Goal: Information Seeking & Learning: Compare options

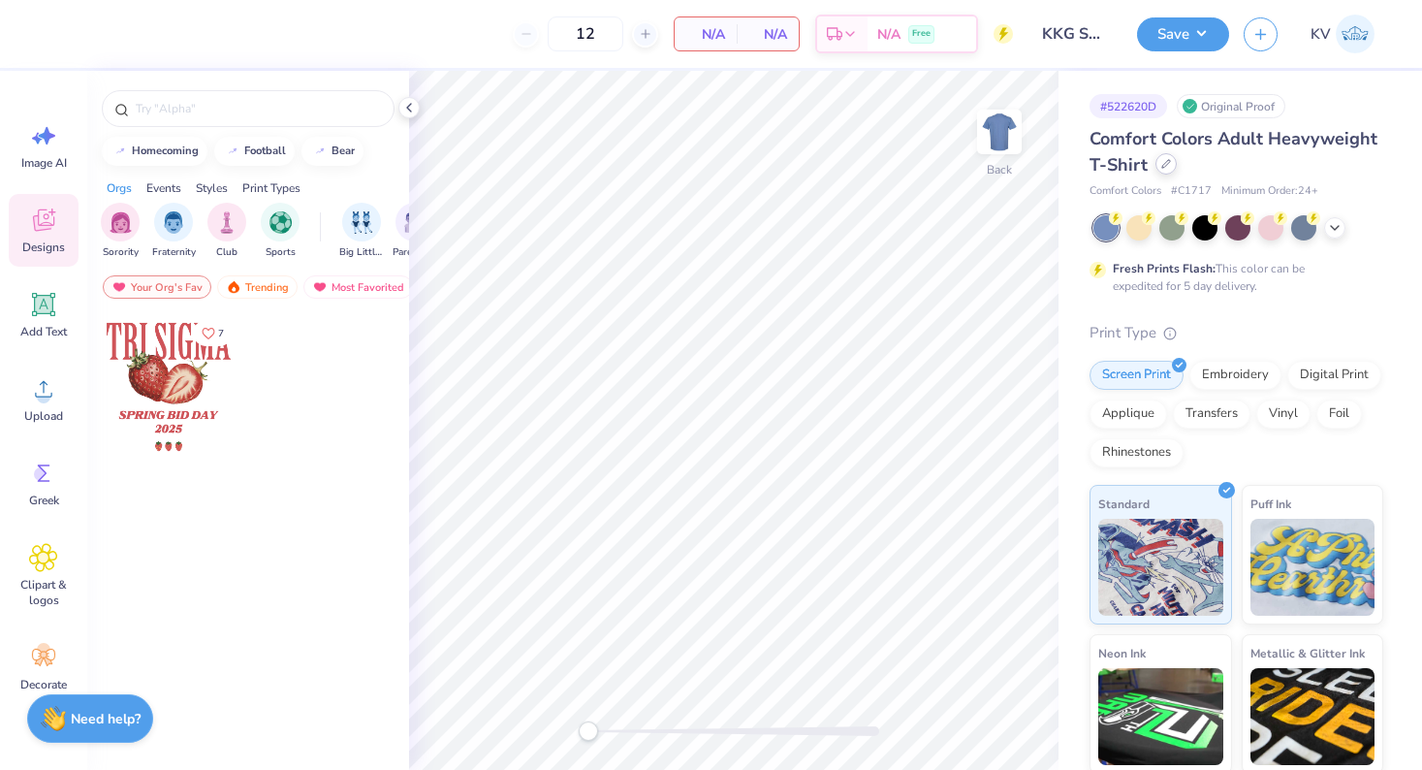
click at [1166, 162] on icon at bounding box center [1167, 164] width 10 height 10
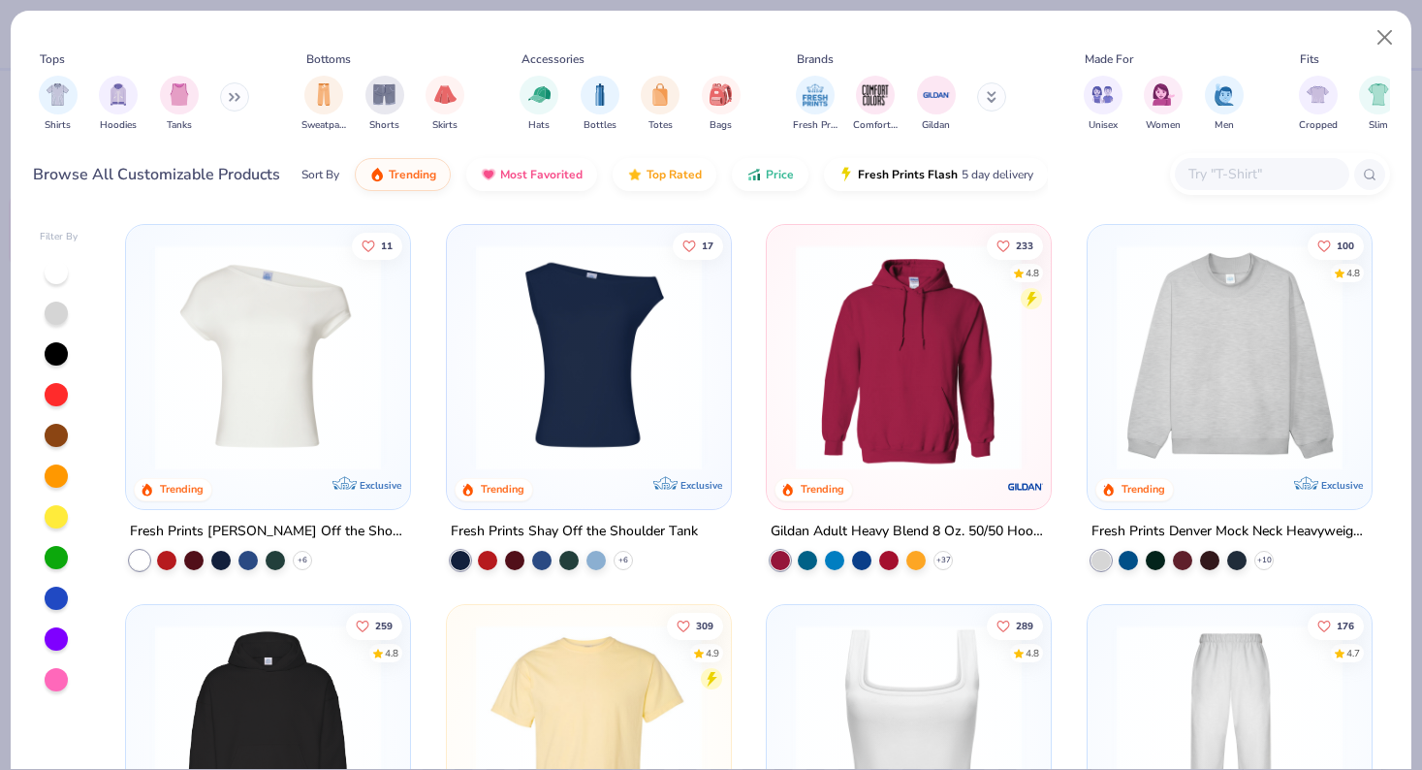
click at [606, 281] on img at bounding box center [588, 357] width 245 height 226
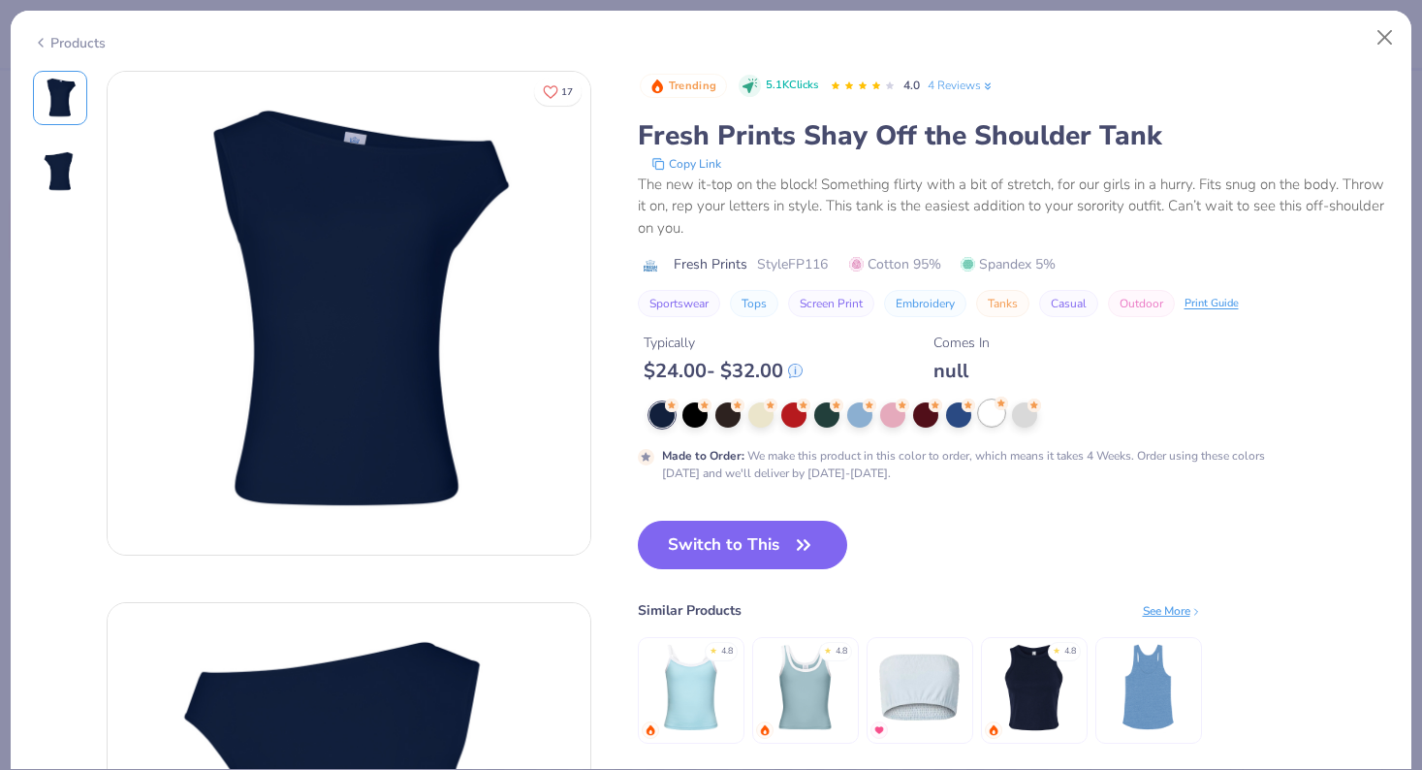
click at [982, 411] on div at bounding box center [991, 412] width 25 height 25
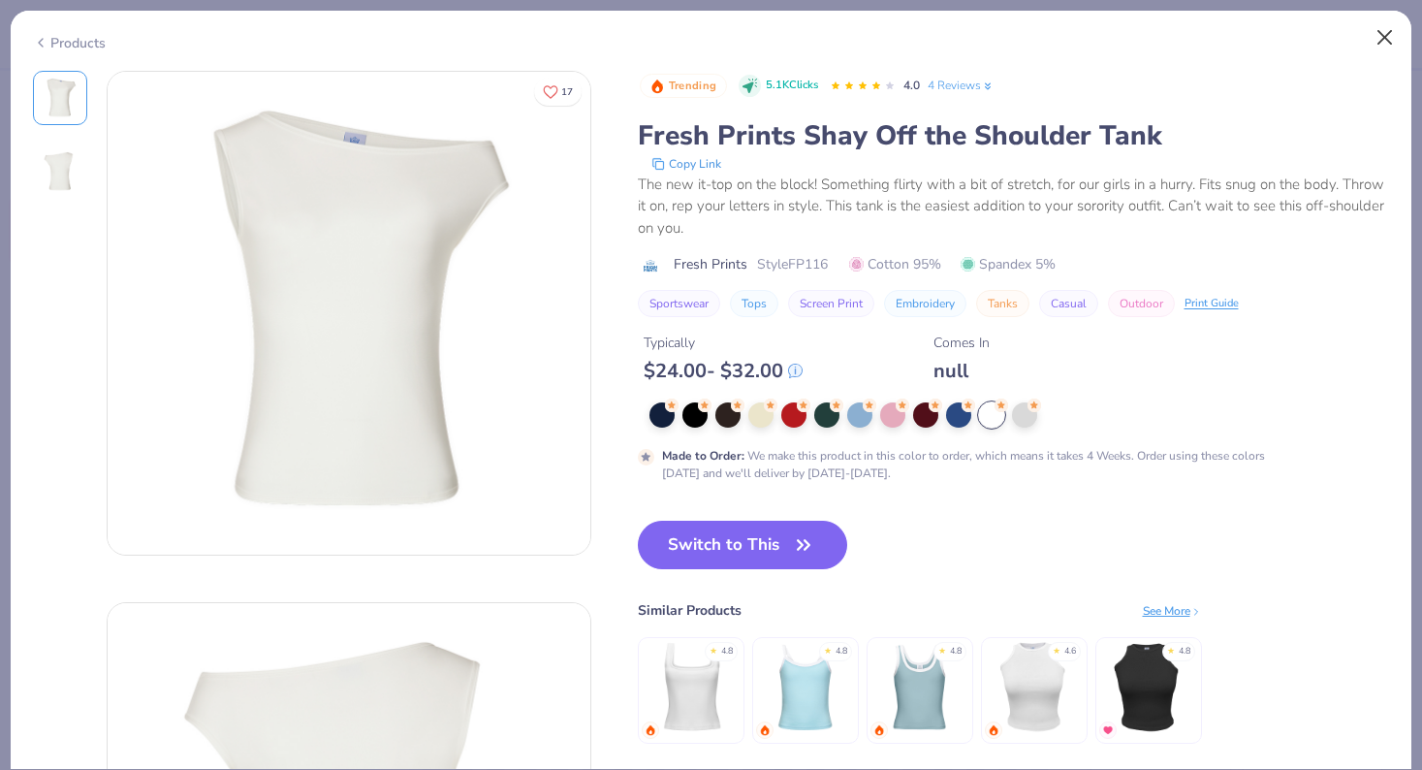
click at [1373, 40] on button "Close" at bounding box center [1385, 37] width 37 height 37
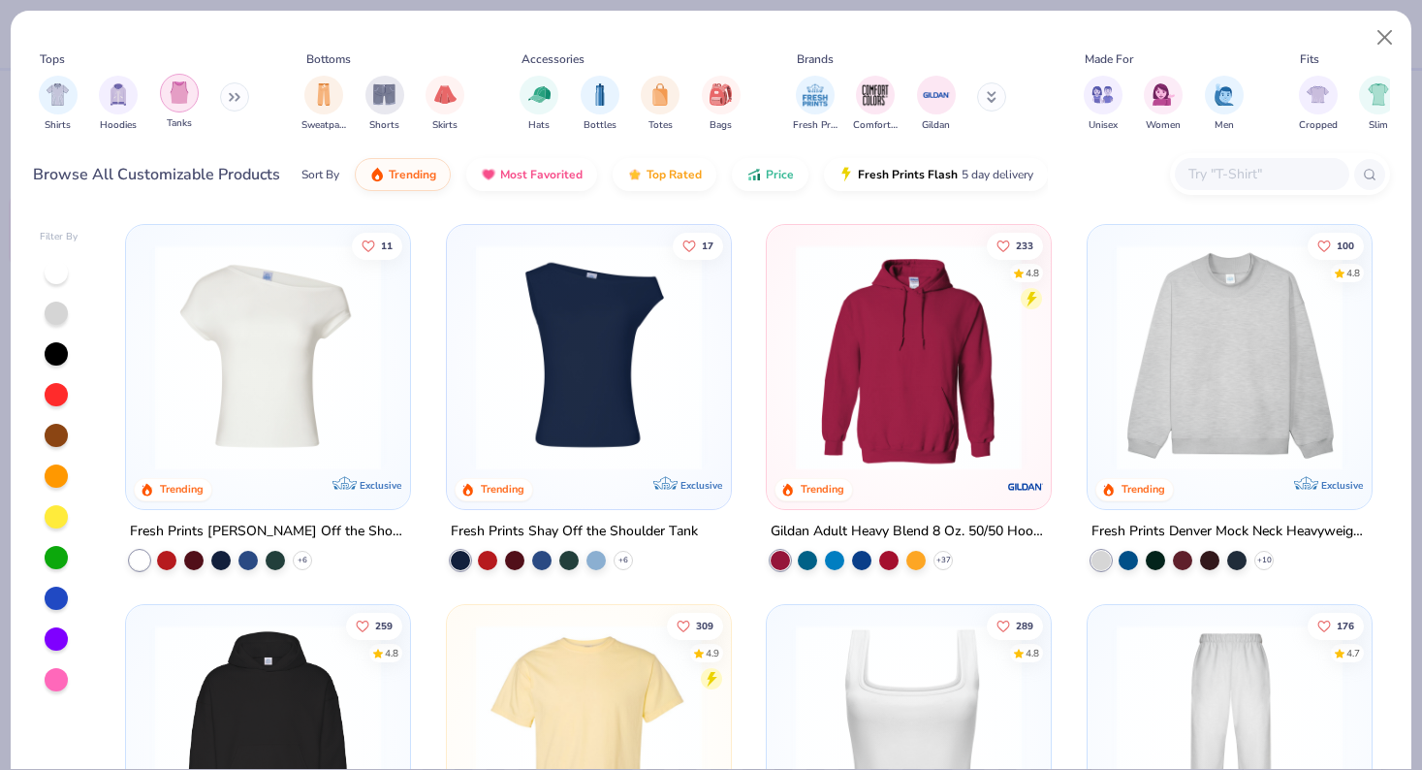
click at [188, 100] on img "filter for Tanks" at bounding box center [179, 92] width 21 height 22
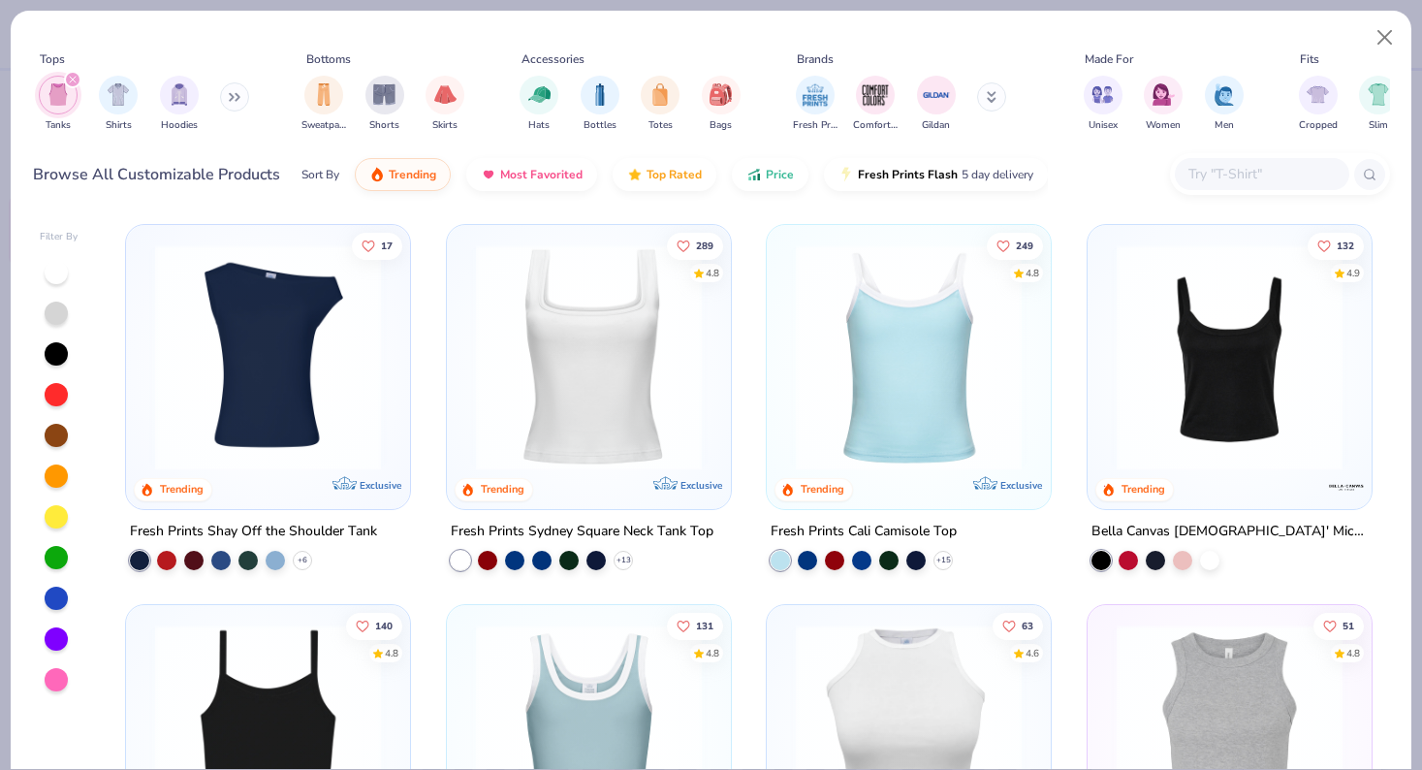
click at [585, 294] on img at bounding box center [588, 357] width 245 height 226
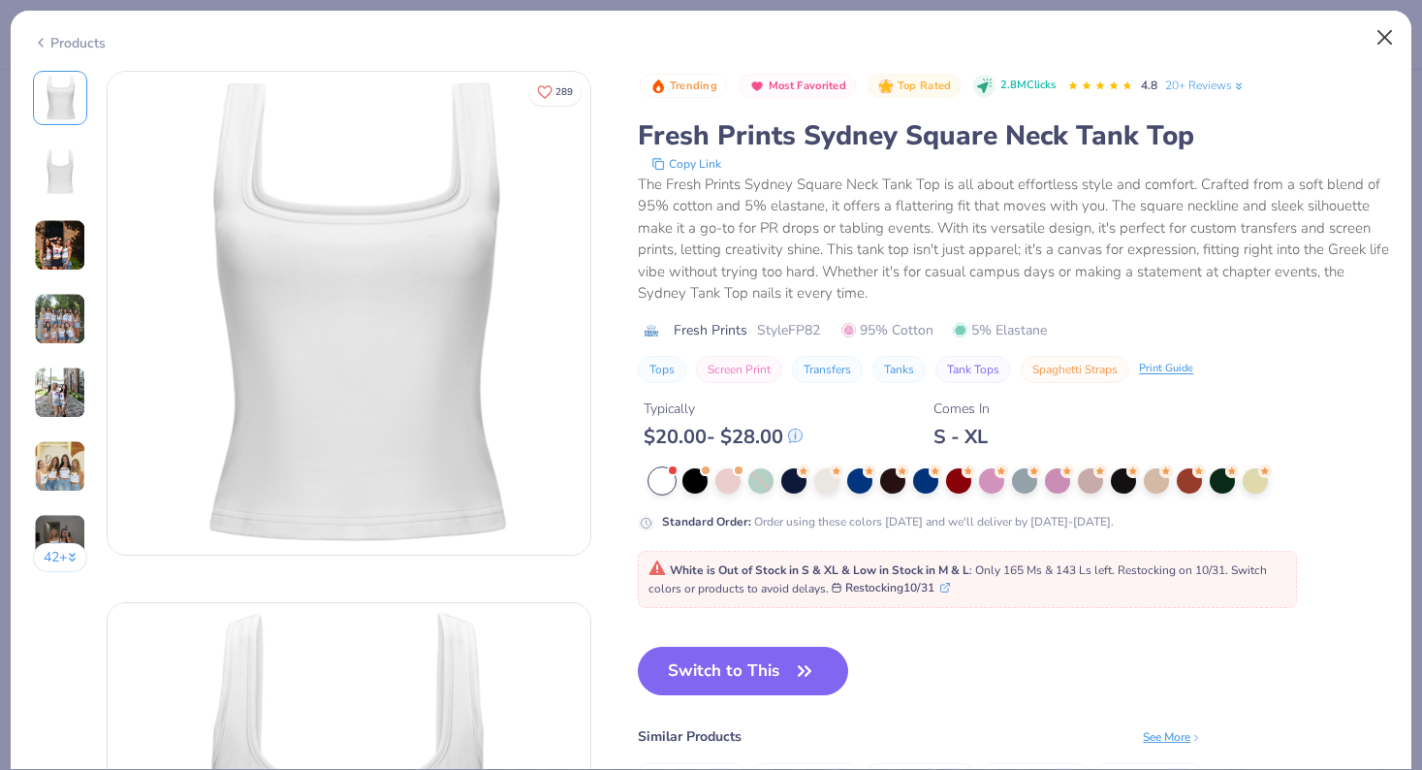
click at [1397, 42] on button "Close" at bounding box center [1385, 37] width 37 height 37
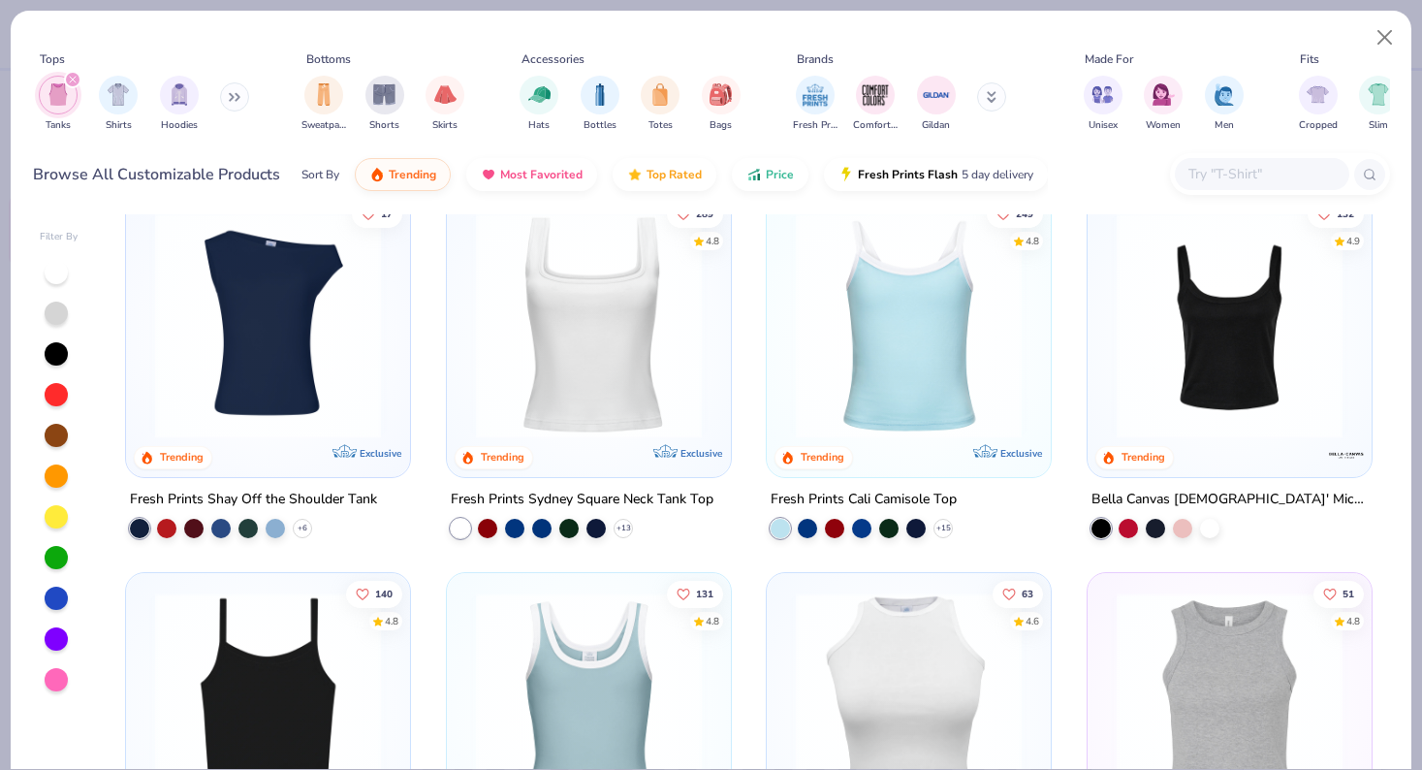
scroll to position [34, 0]
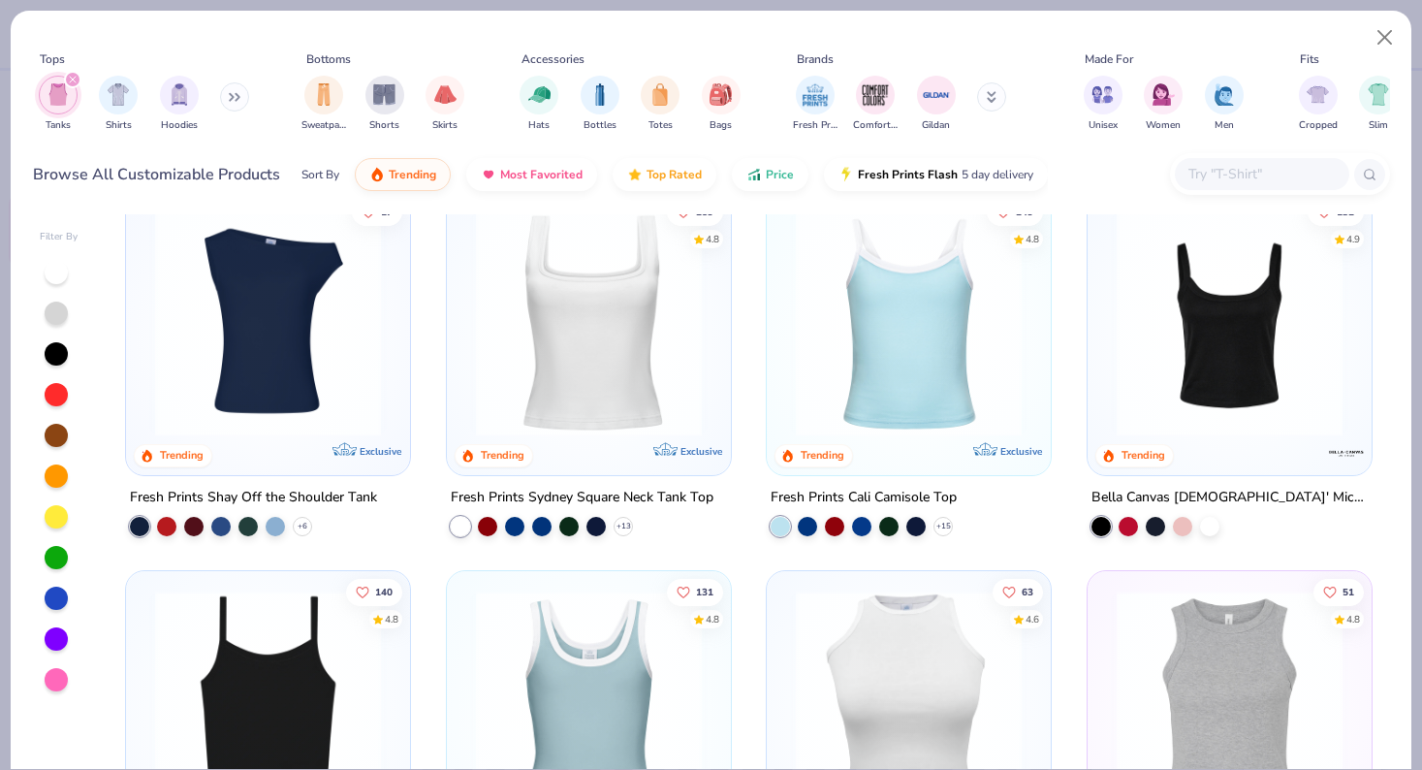
click at [889, 271] on img at bounding box center [908, 323] width 245 height 226
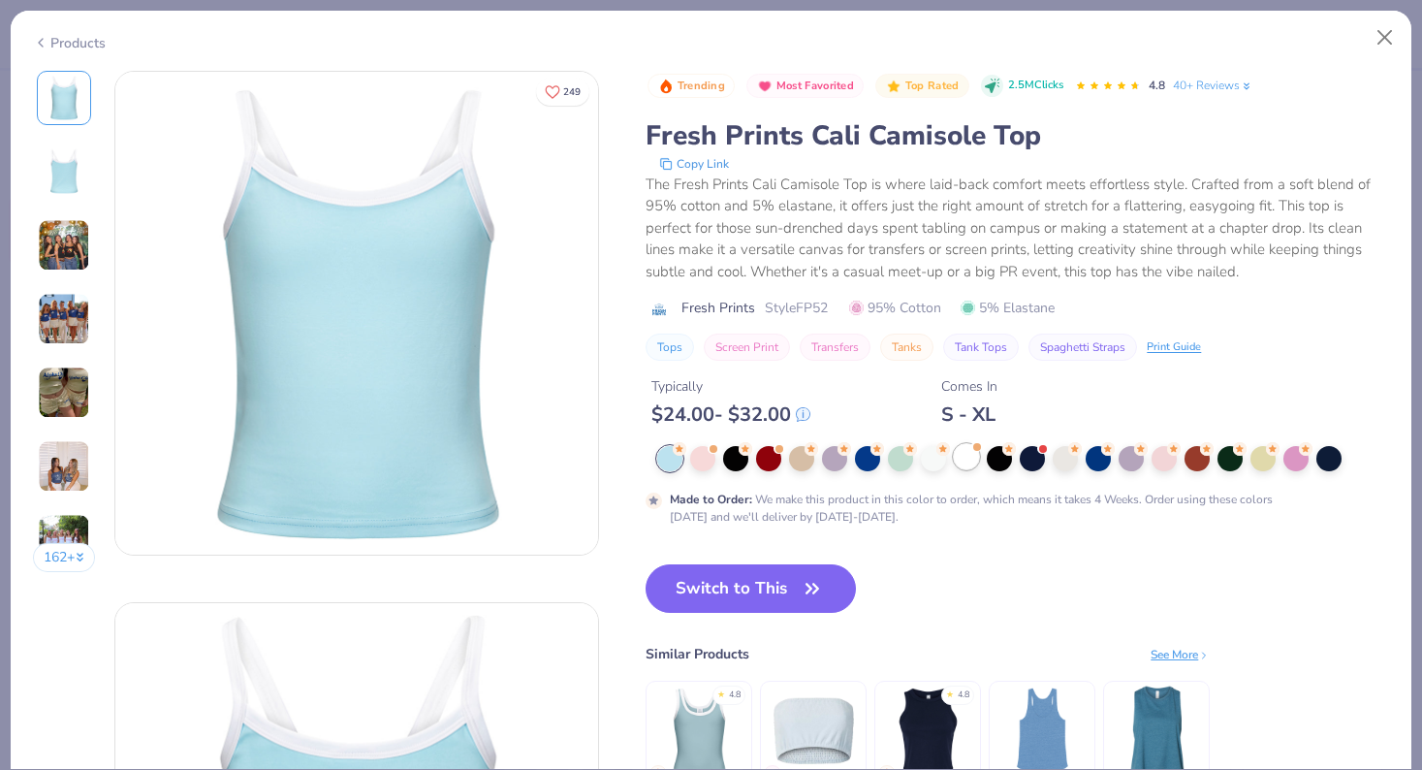
click at [962, 464] on div at bounding box center [966, 456] width 25 height 25
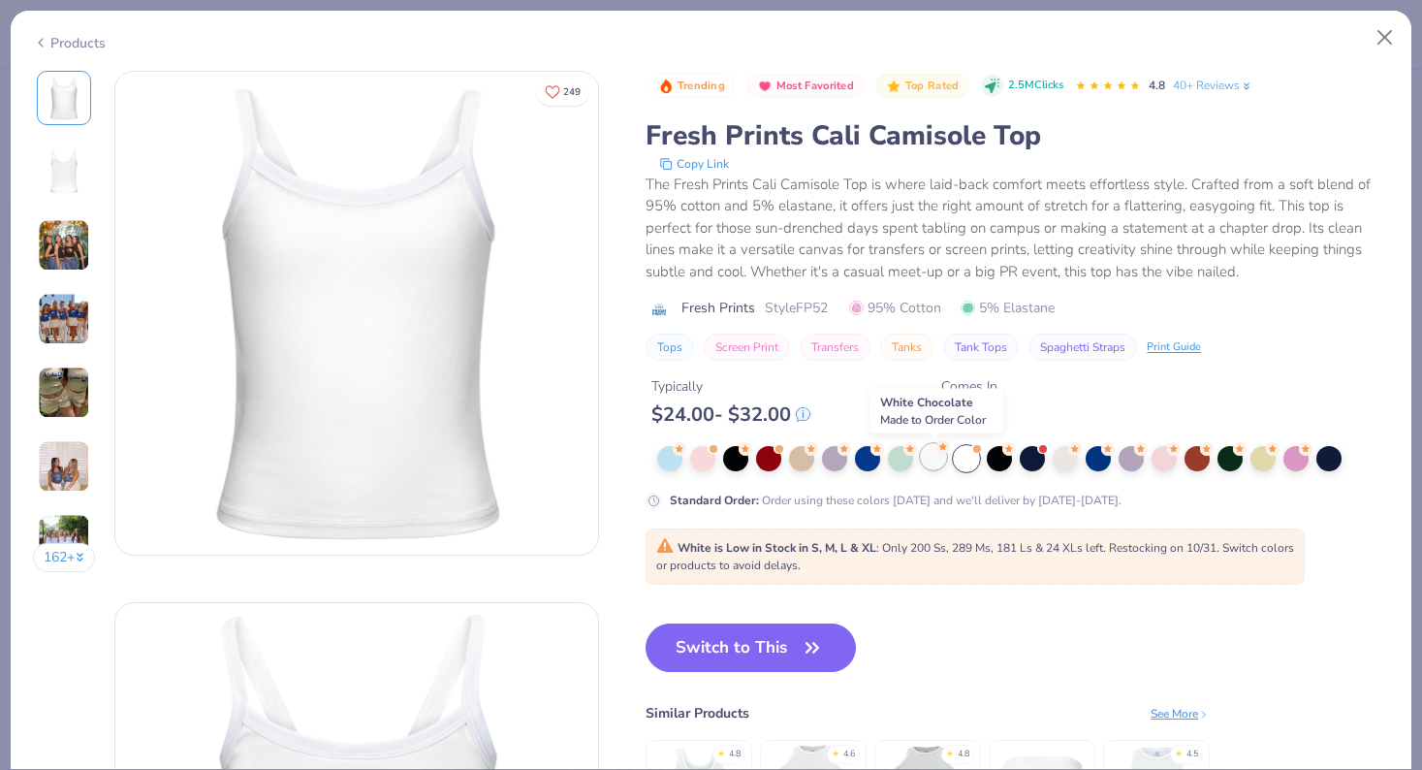
click at [936, 465] on div at bounding box center [933, 456] width 25 height 25
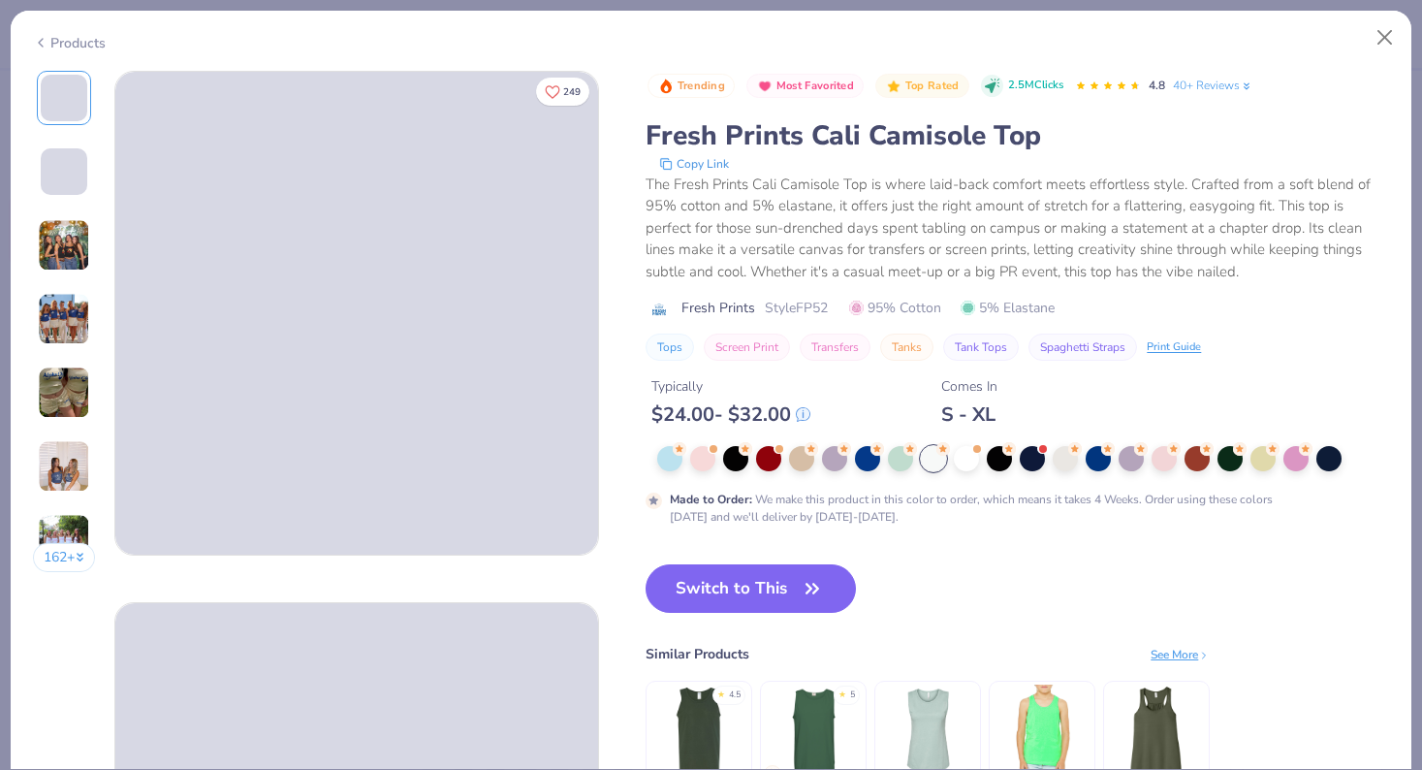
click at [982, 462] on div at bounding box center [1023, 458] width 732 height 25
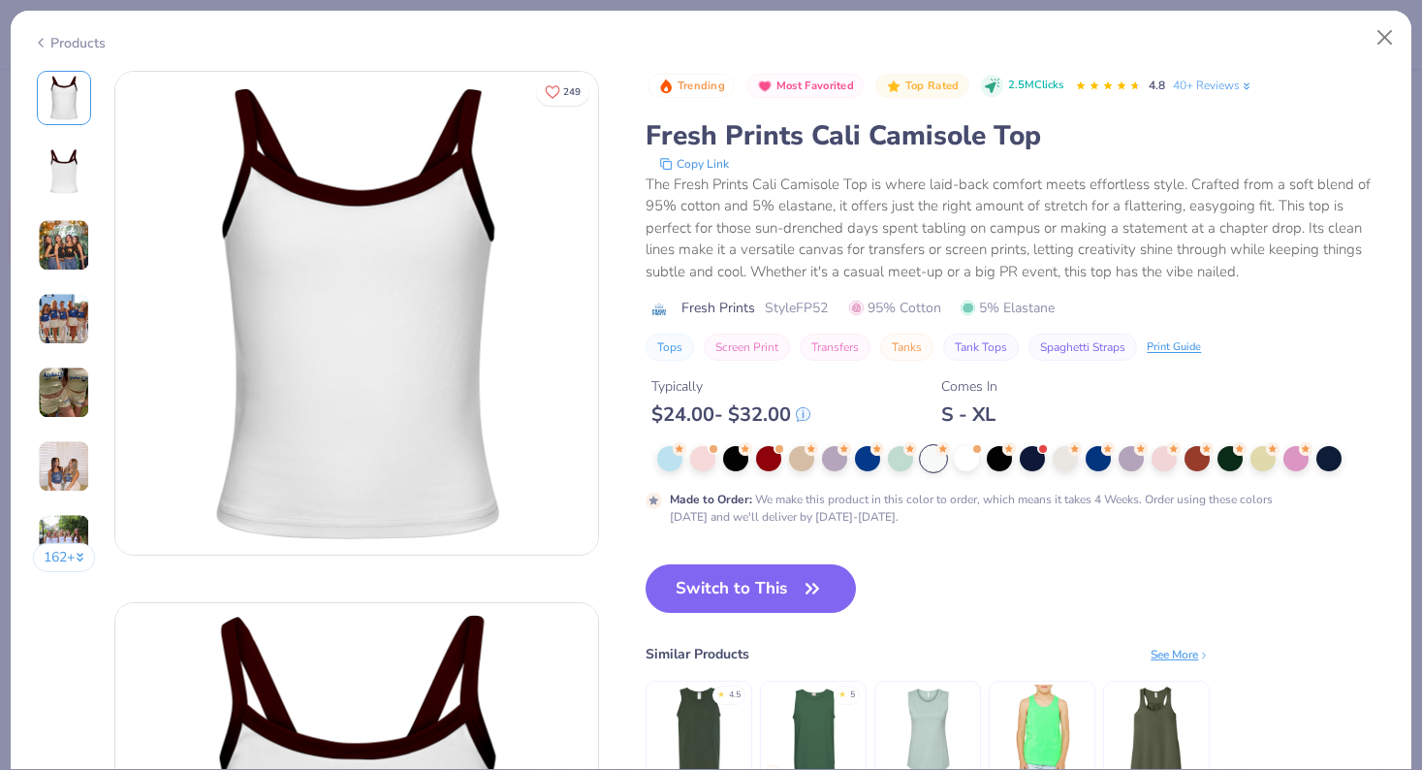
click at [942, 462] on div at bounding box center [933, 458] width 25 height 25
click at [967, 453] on div at bounding box center [966, 456] width 25 height 25
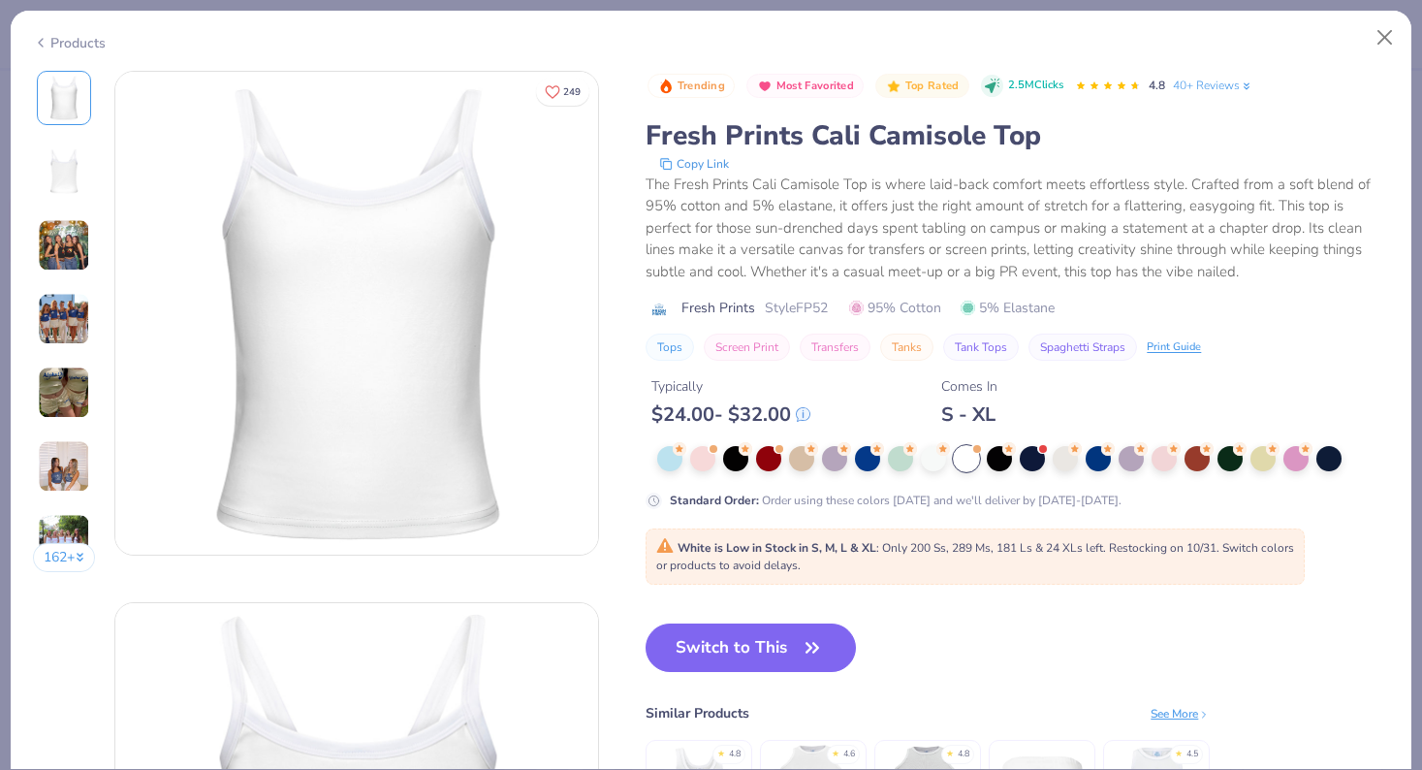
click at [54, 314] on img at bounding box center [64, 319] width 52 height 52
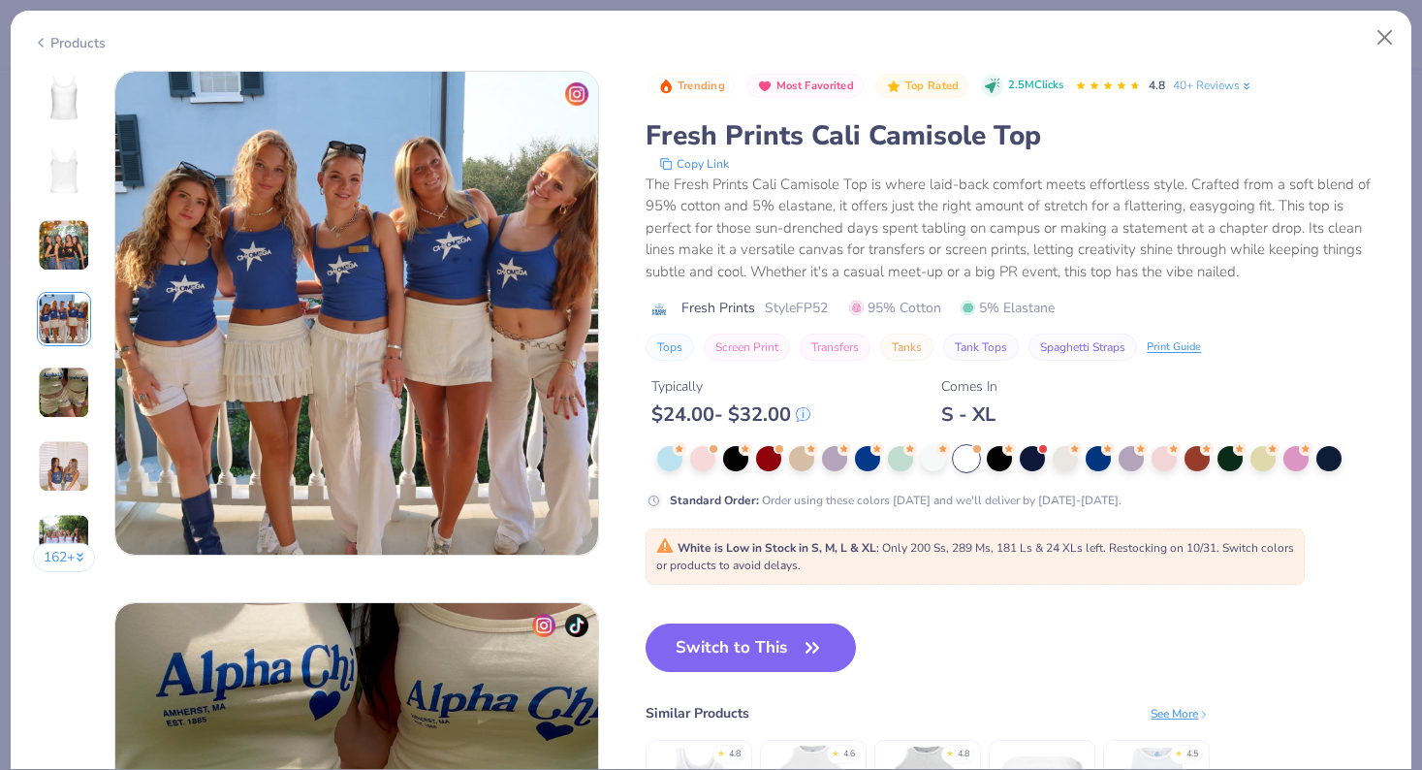
click at [51, 245] on img at bounding box center [64, 245] width 52 height 52
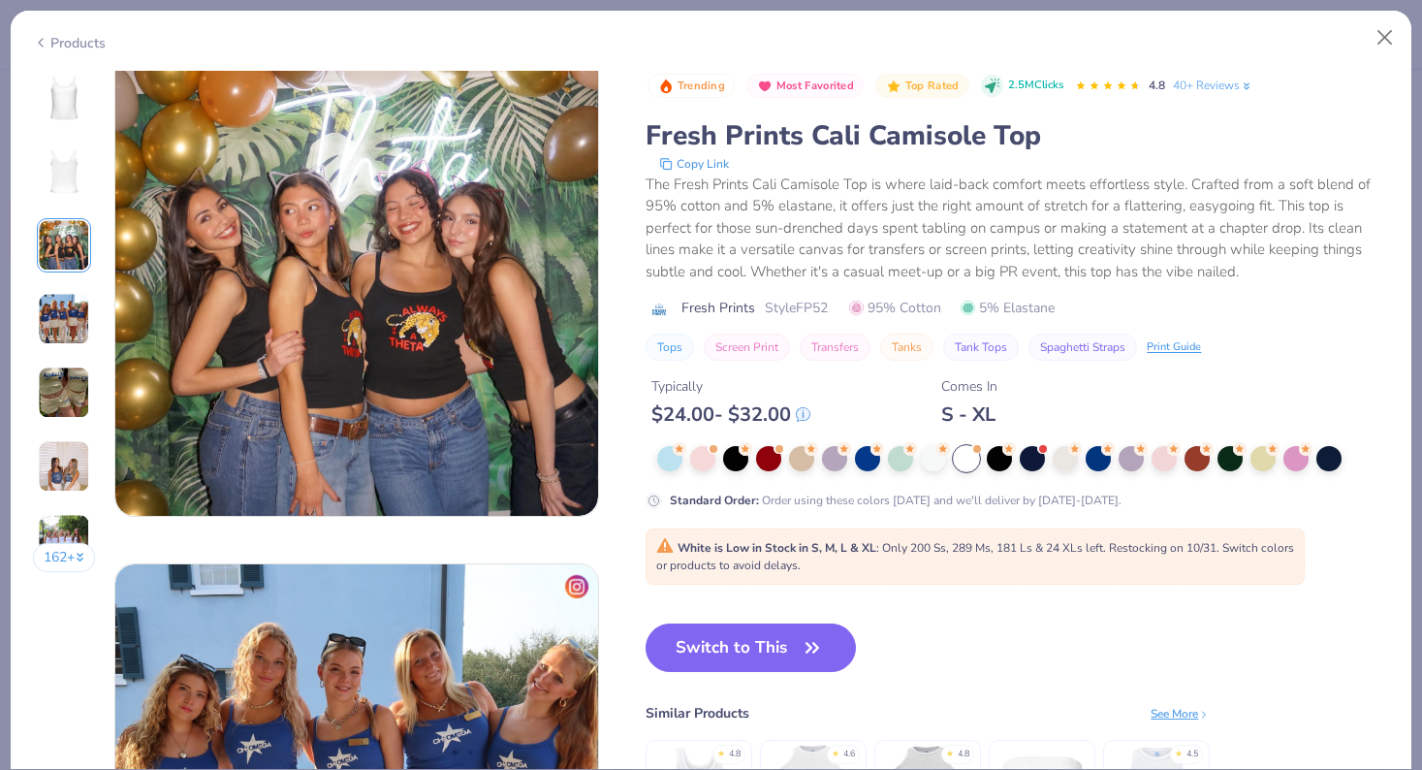
scroll to position [1063, 0]
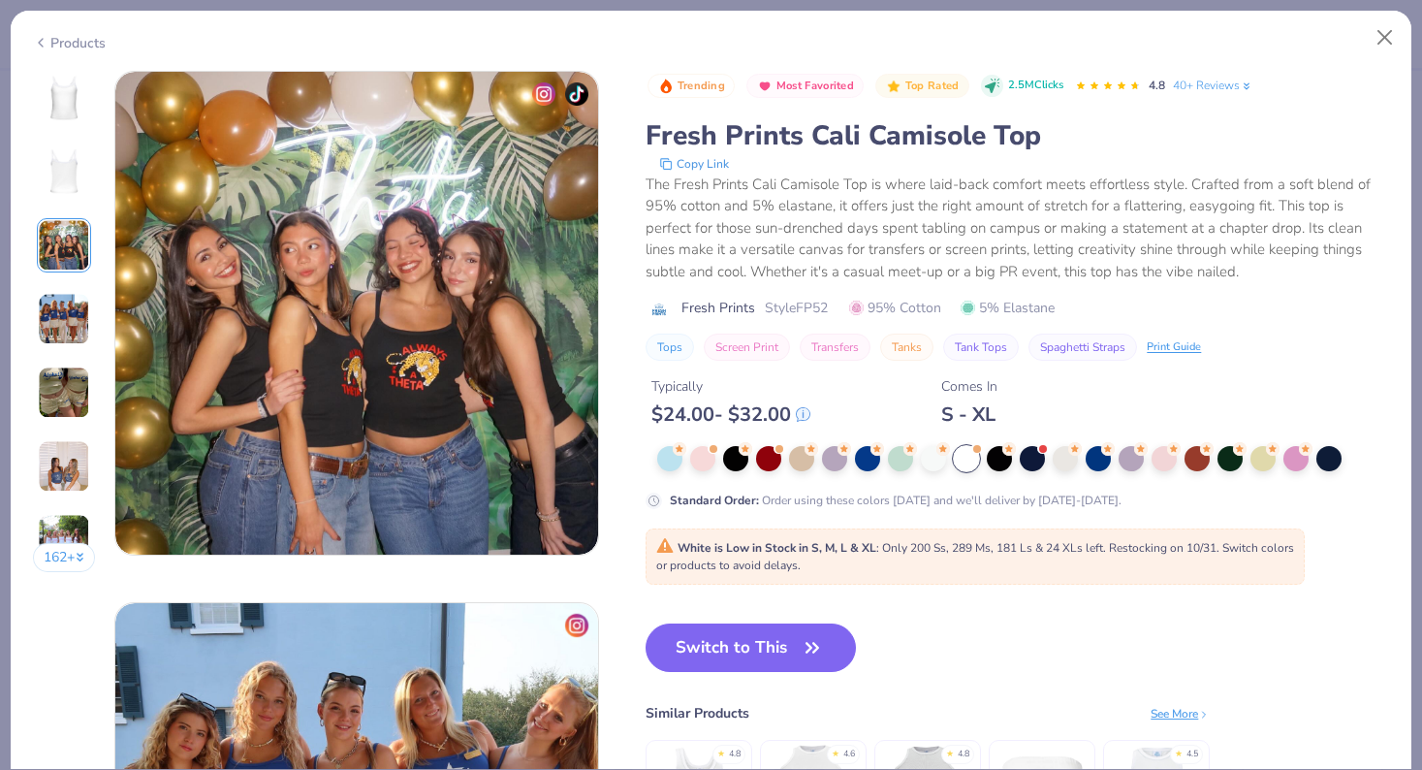
click at [62, 443] on img at bounding box center [64, 466] width 52 height 52
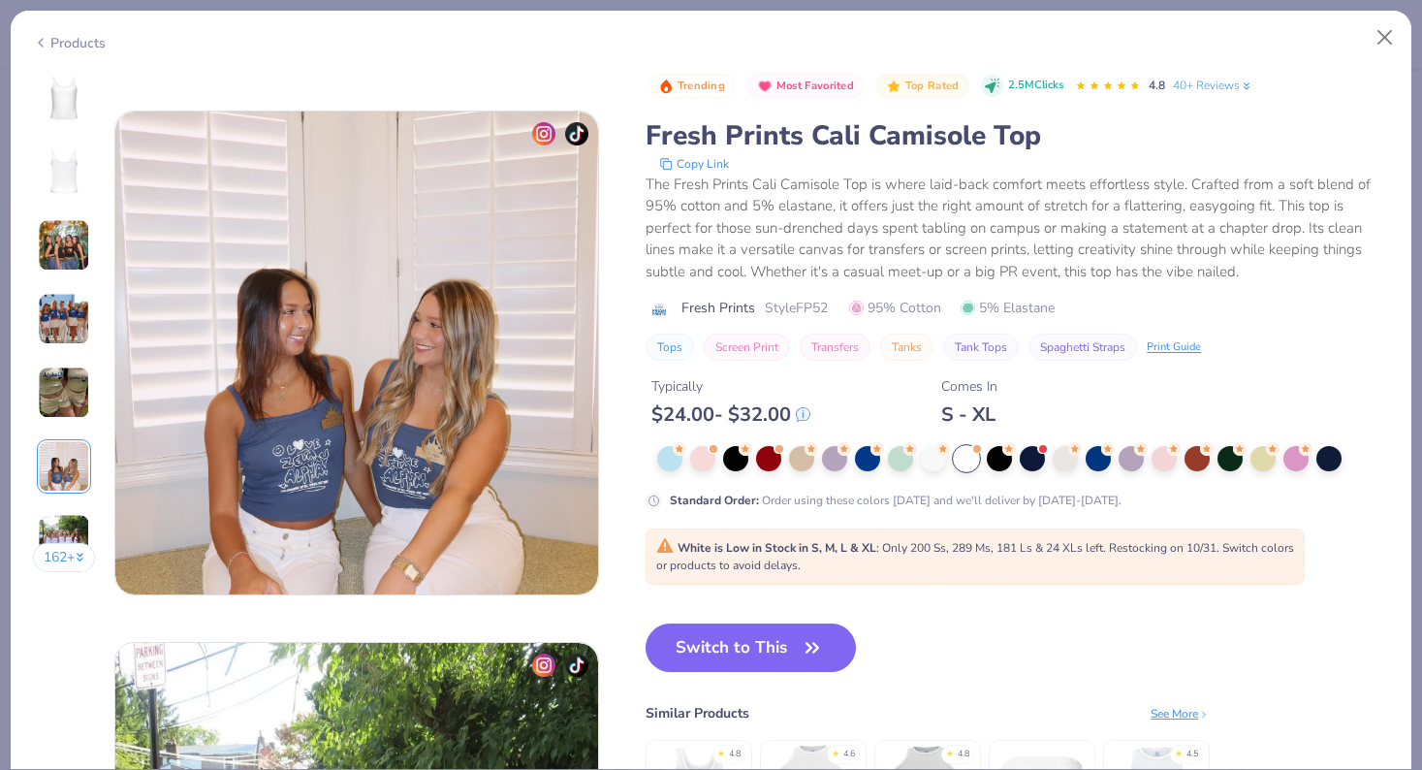
scroll to position [2657, 0]
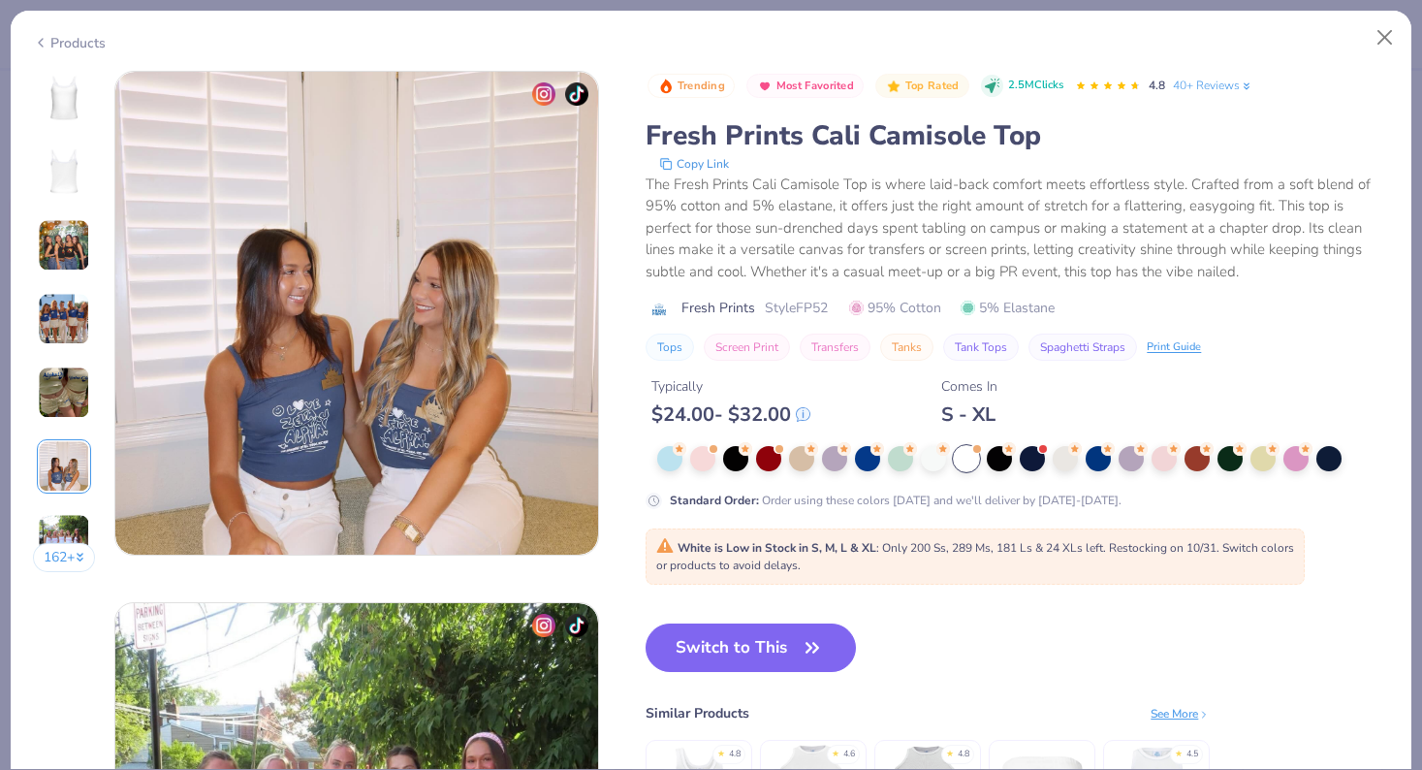
click at [69, 117] on img at bounding box center [64, 98] width 47 height 47
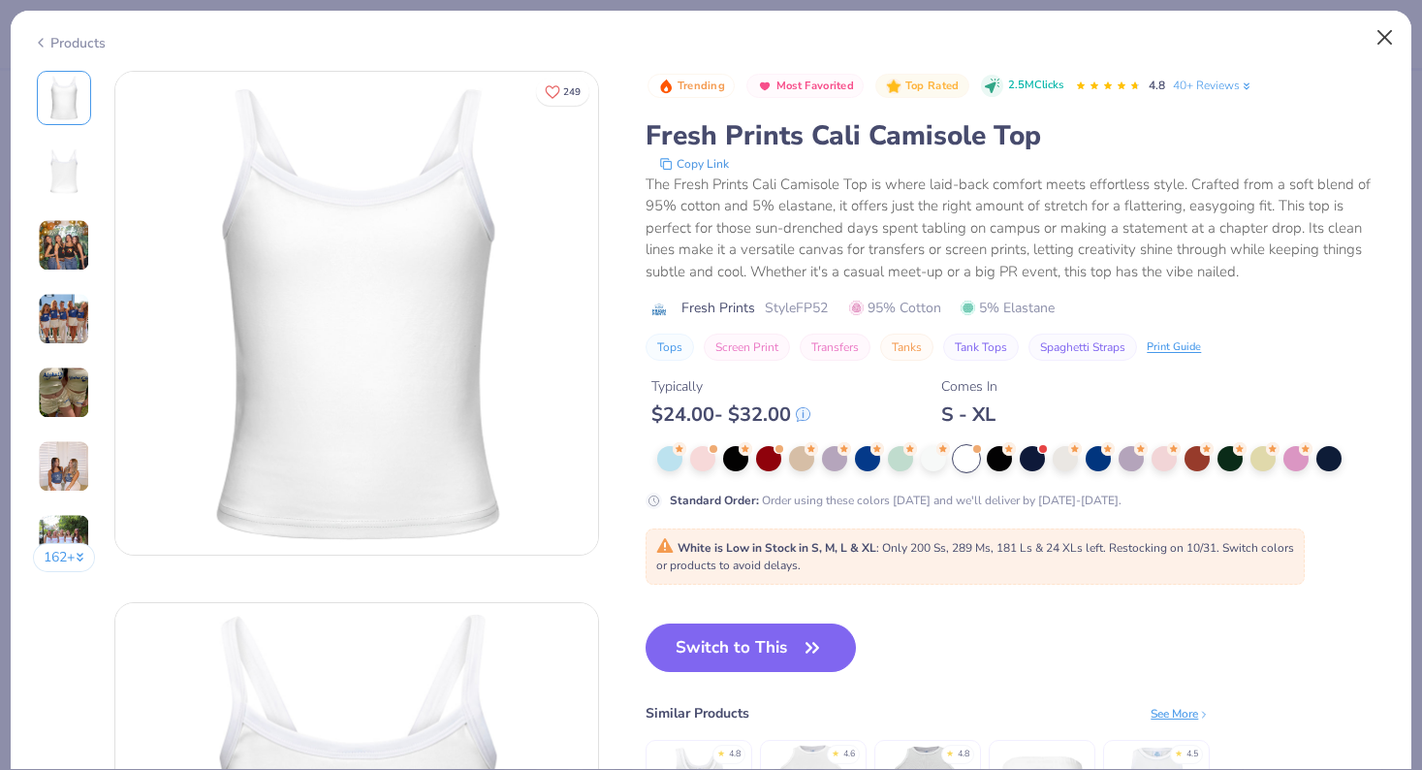
click at [1383, 34] on button "Close" at bounding box center [1385, 37] width 37 height 37
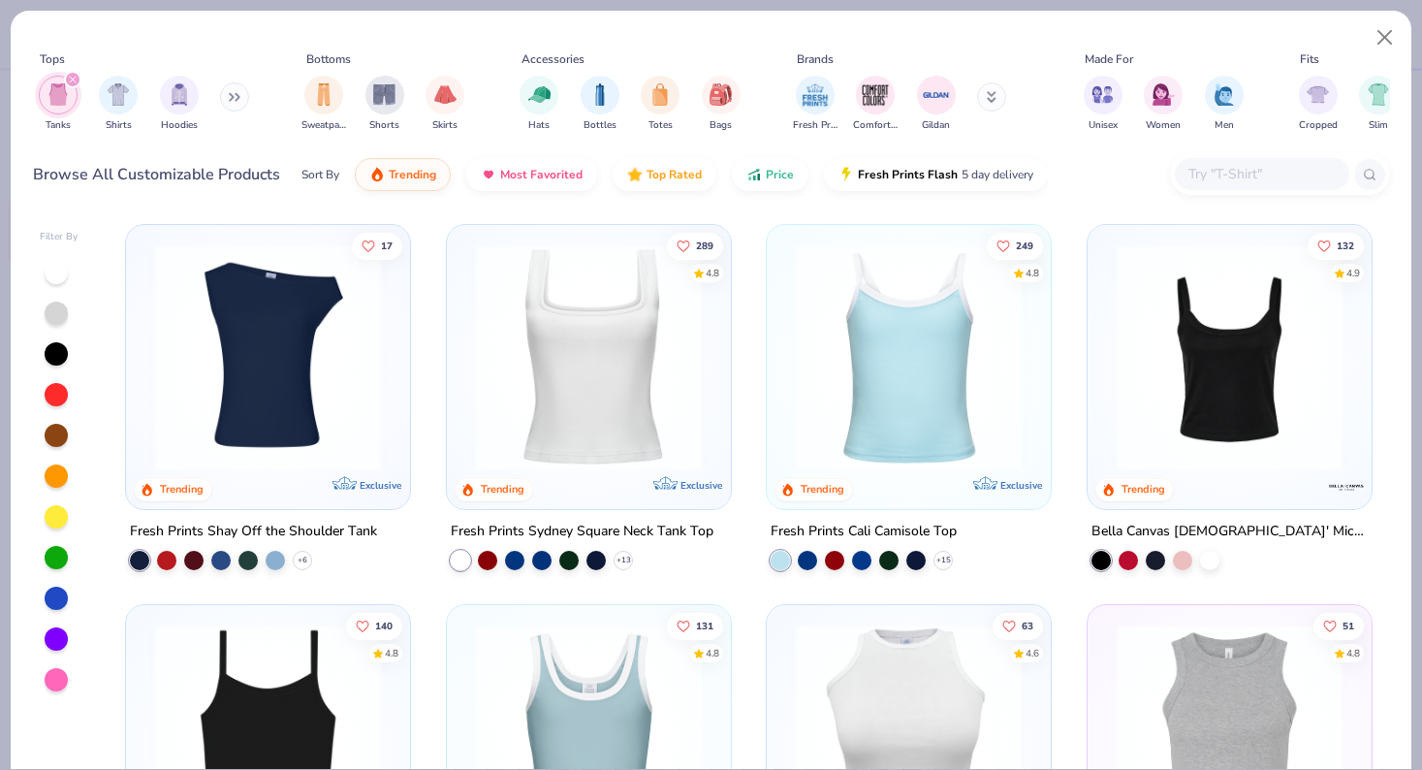
click at [1152, 326] on img at bounding box center [1229, 357] width 245 height 226
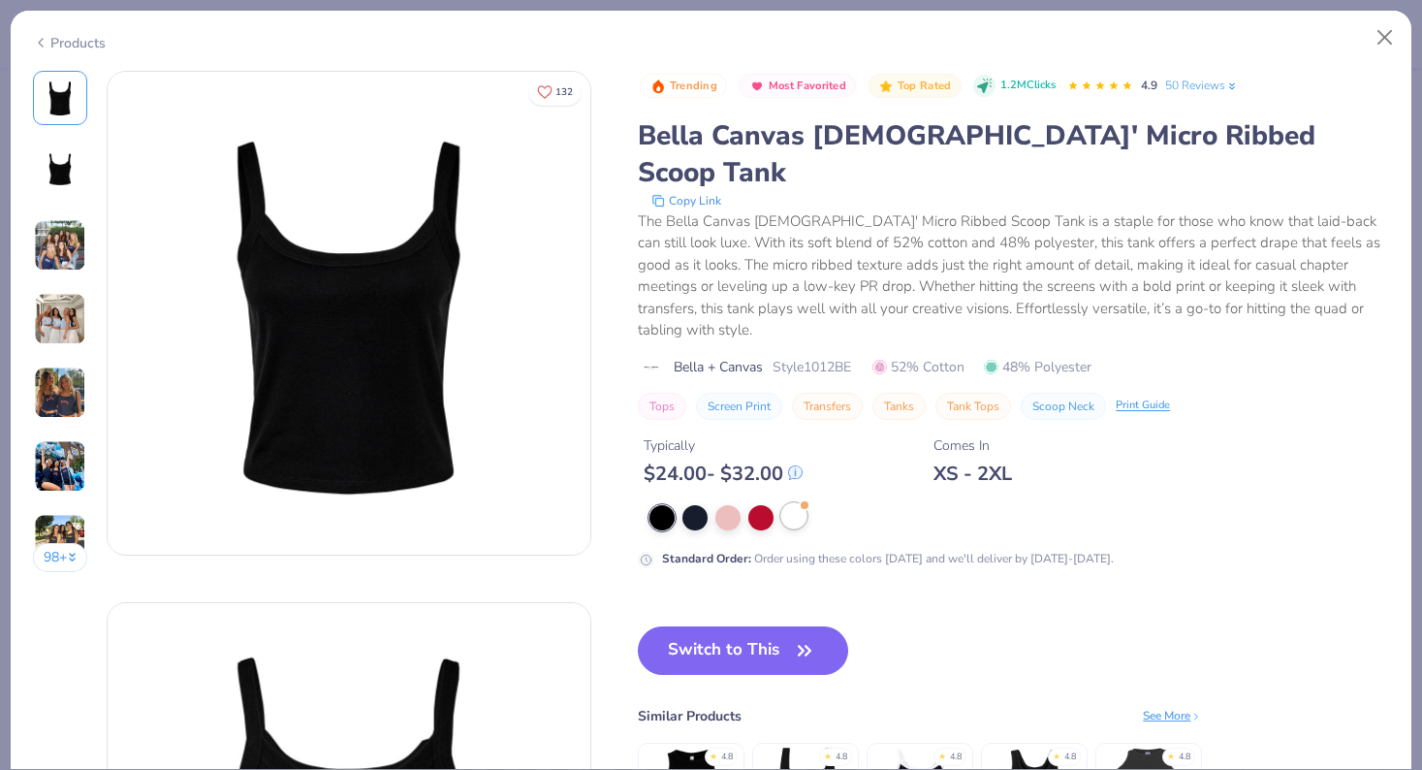
click at [792, 503] on div at bounding box center [794, 515] width 25 height 25
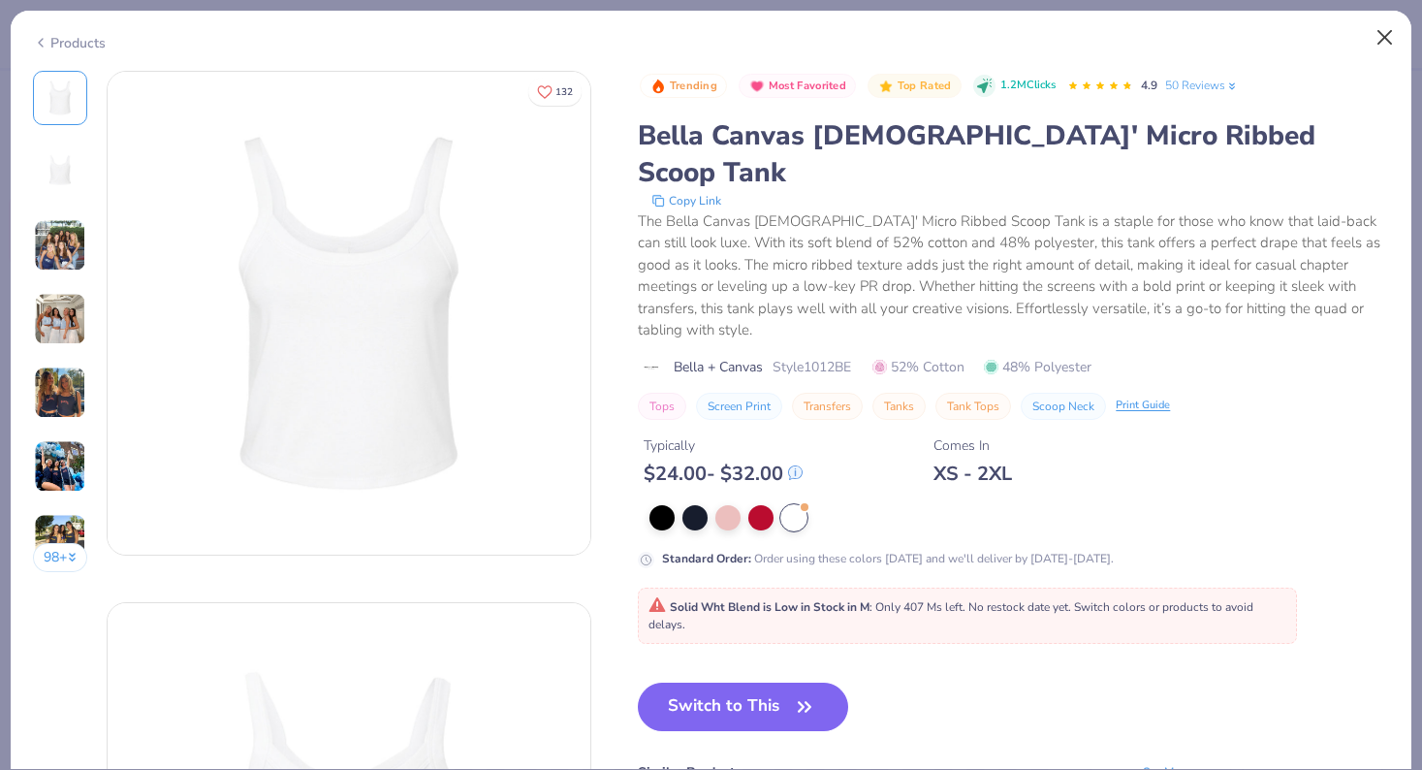
click at [1371, 44] on button "Close" at bounding box center [1385, 37] width 37 height 37
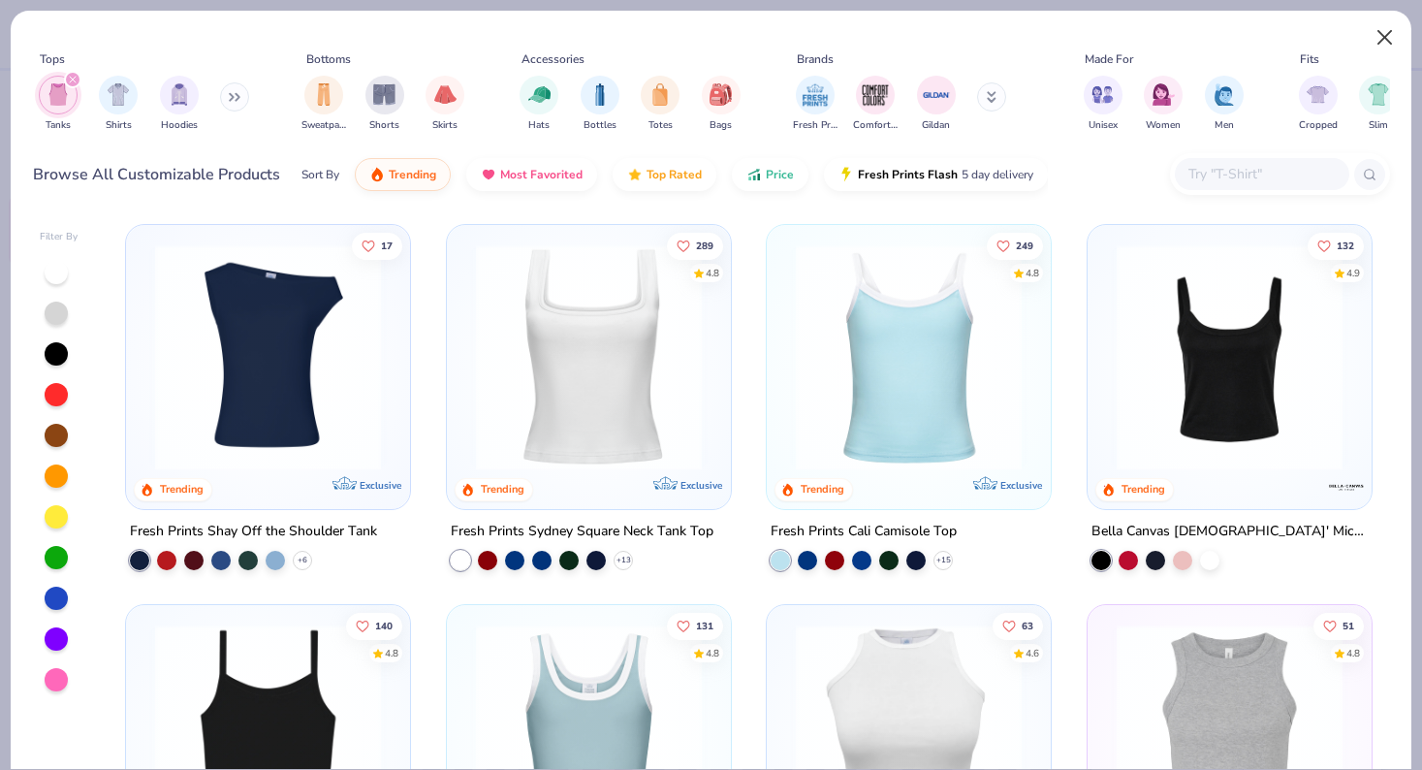
click at [1379, 42] on button "Close" at bounding box center [1385, 37] width 37 height 37
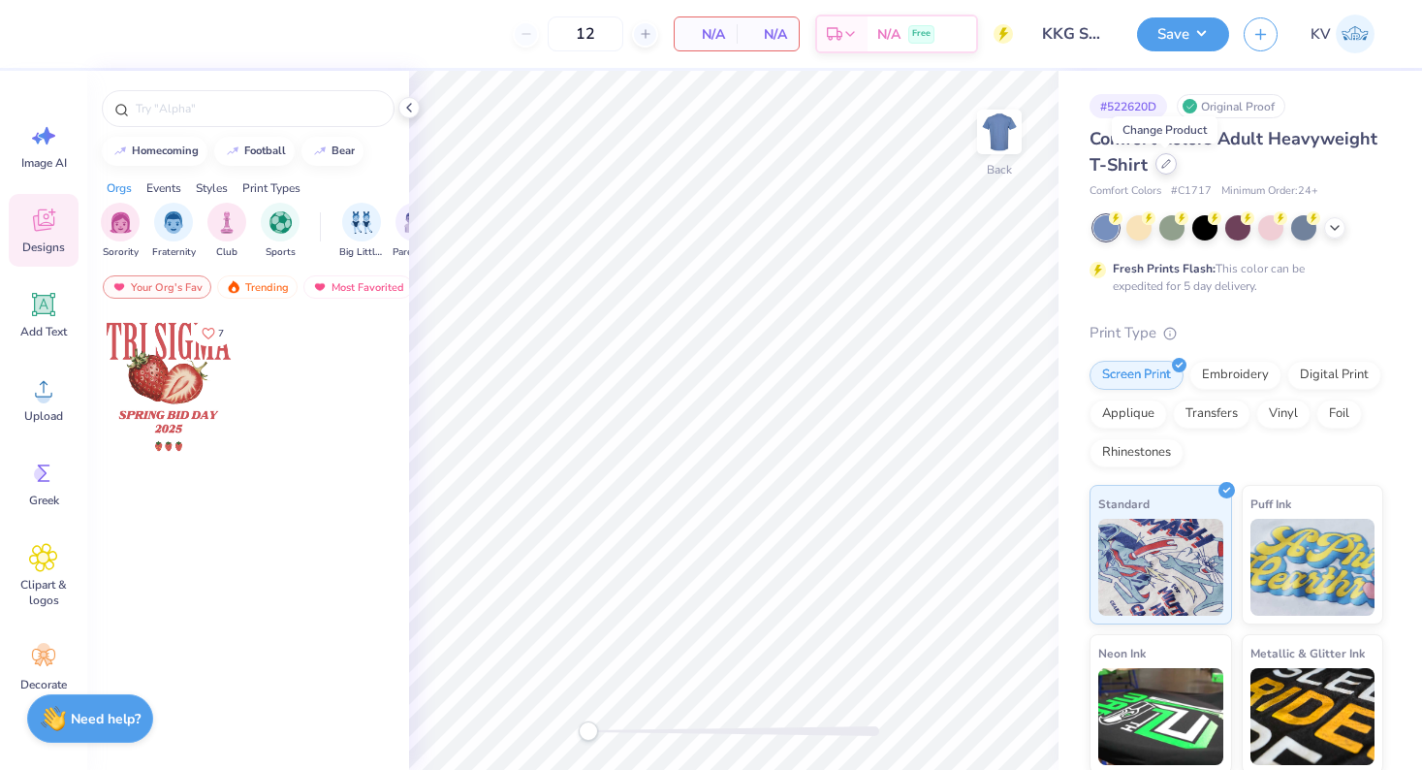
click at [1167, 162] on icon at bounding box center [1167, 164] width 10 height 10
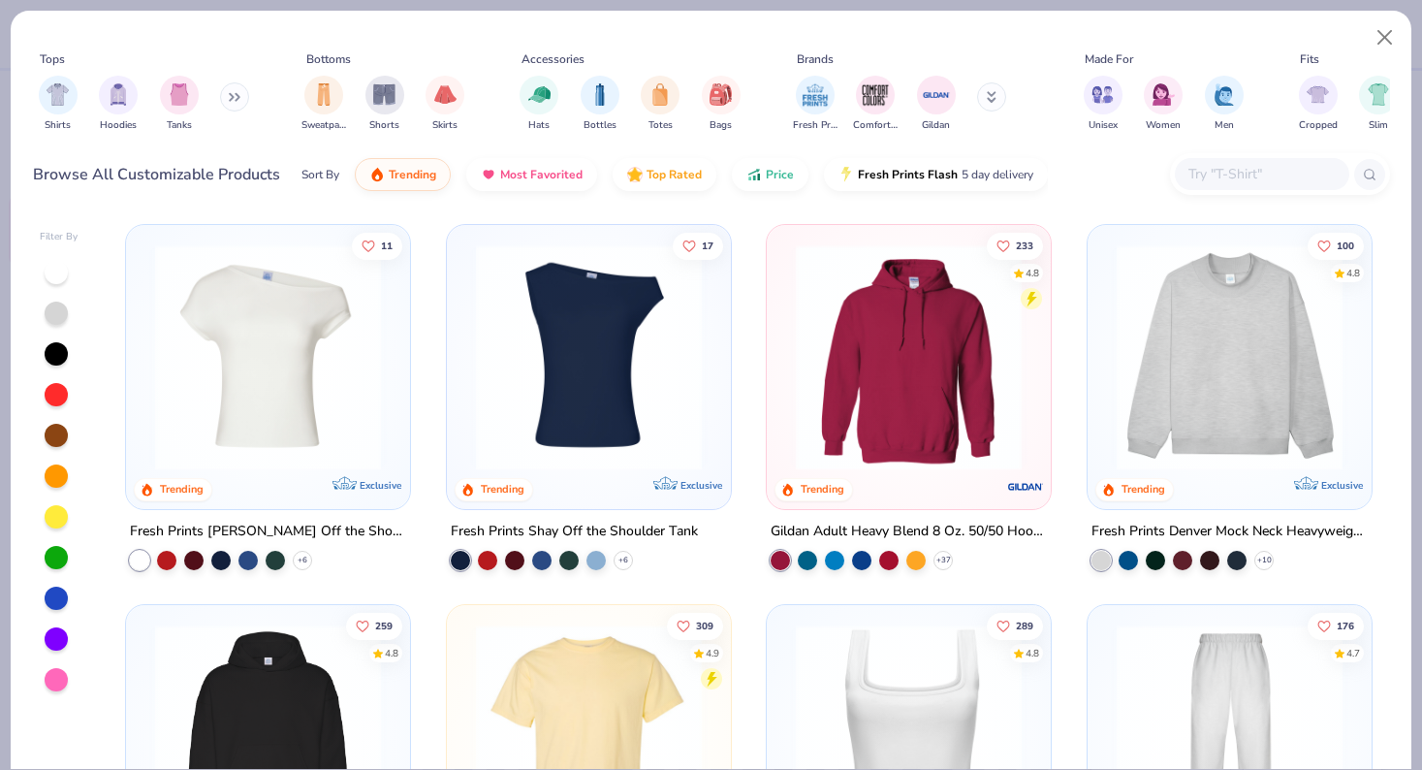
click at [595, 314] on img at bounding box center [588, 357] width 245 height 226
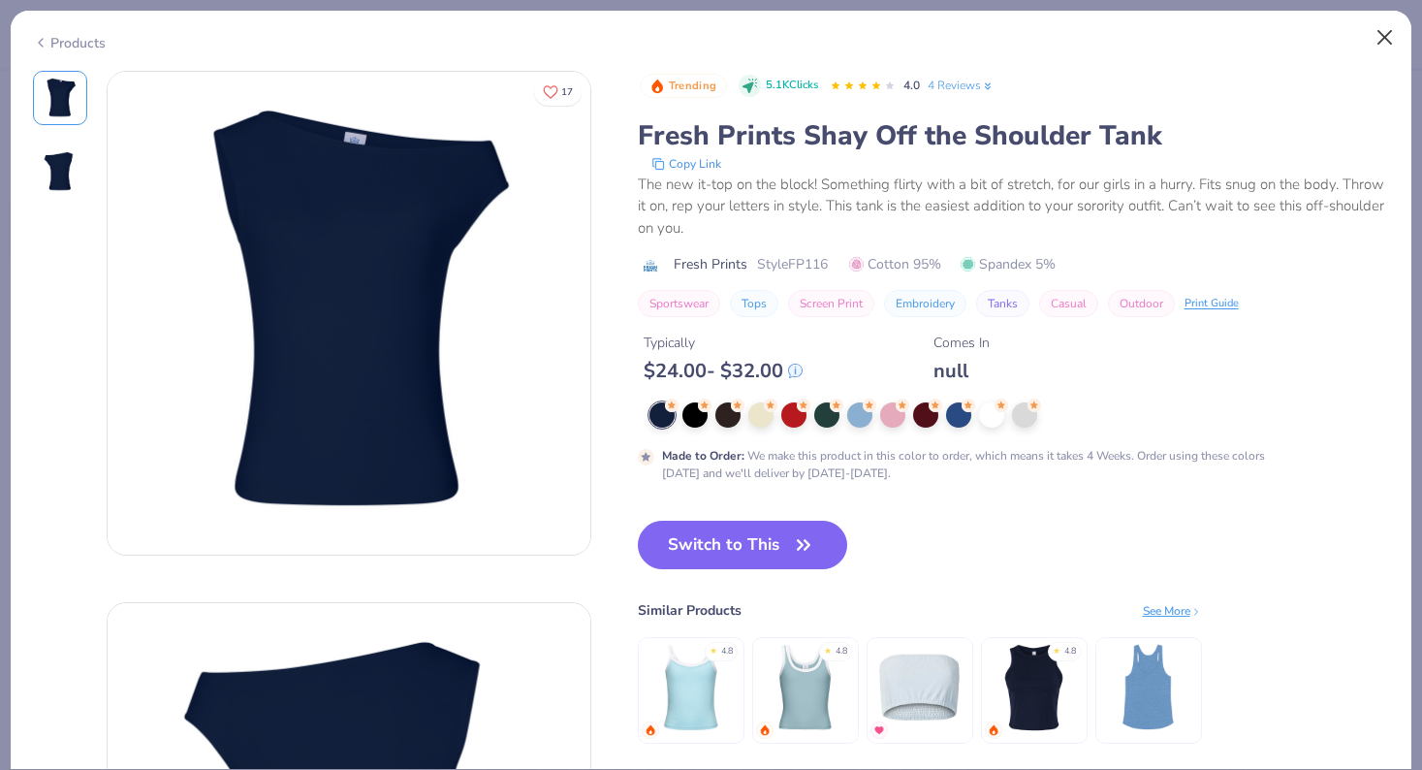
click at [1385, 24] on button "Close" at bounding box center [1385, 37] width 37 height 37
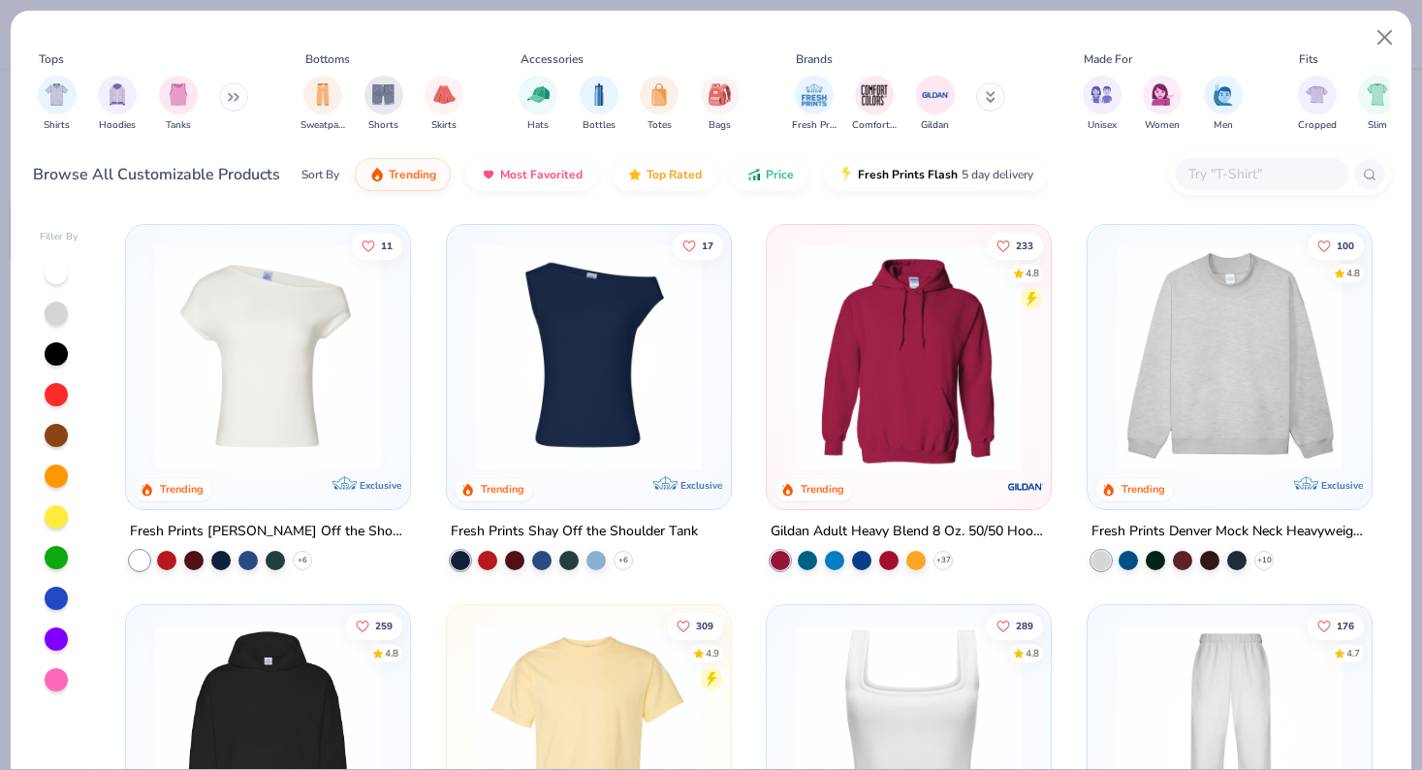
scroll to position [232, 0]
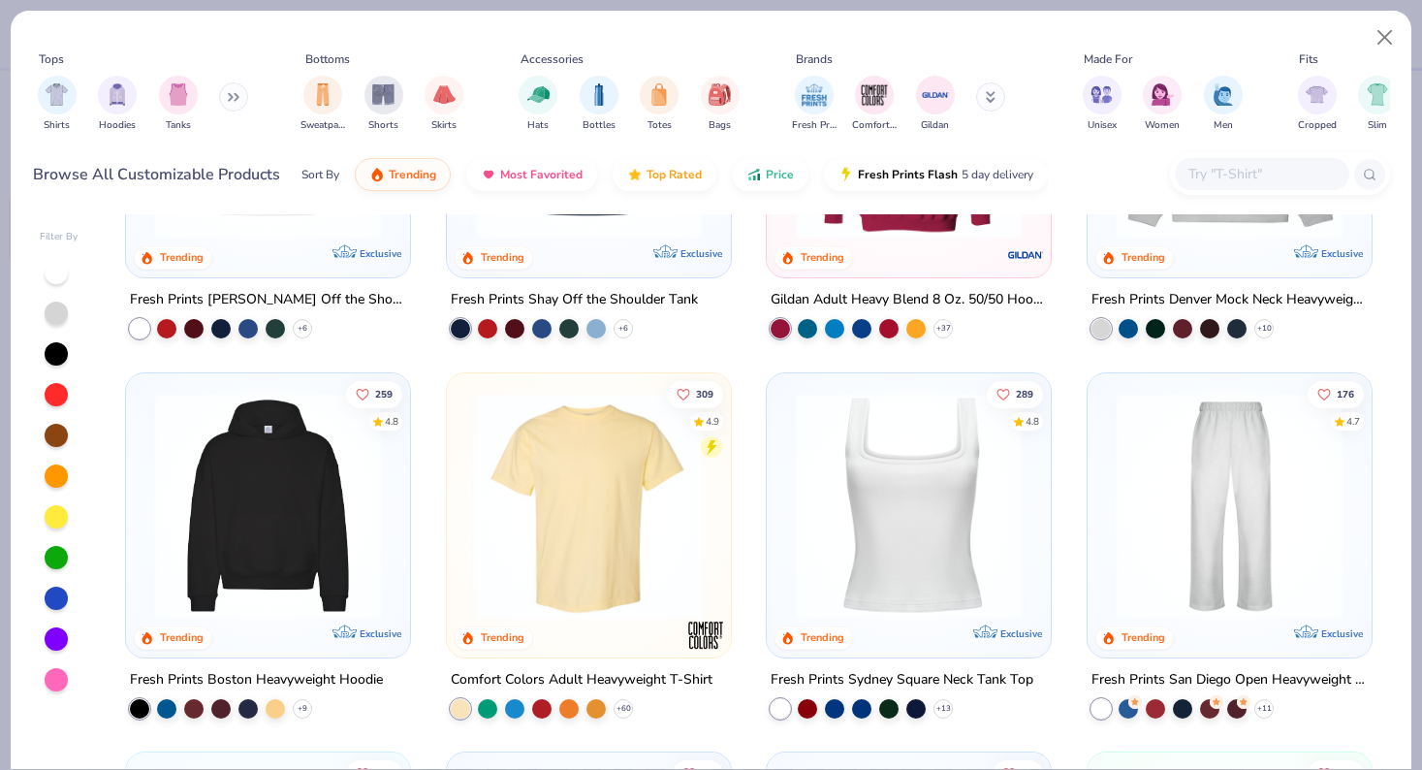
click at [864, 521] on img at bounding box center [908, 505] width 245 height 226
